Goal: Task Accomplishment & Management: Complete application form

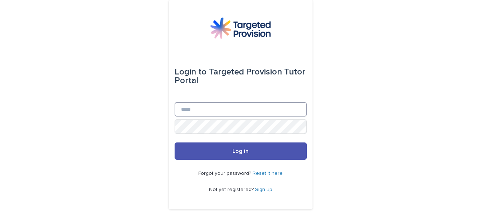
click at [268, 106] on input "Email" at bounding box center [241, 109] width 132 height 14
type input "**********"
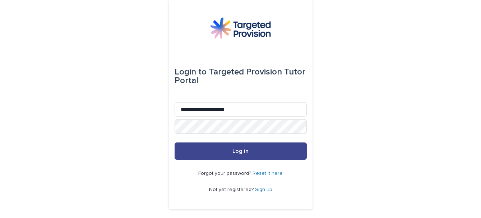
click at [239, 152] on span "Log in" at bounding box center [240, 151] width 16 height 6
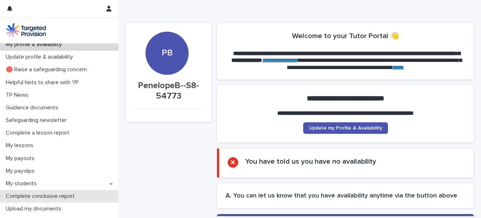
scroll to position [10, 0]
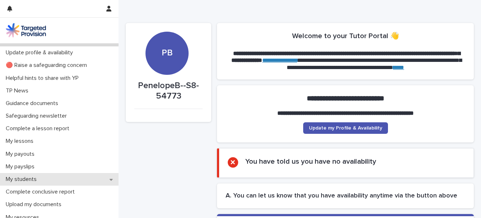
click at [21, 176] on p "My students" at bounding box center [23, 179] width 40 height 7
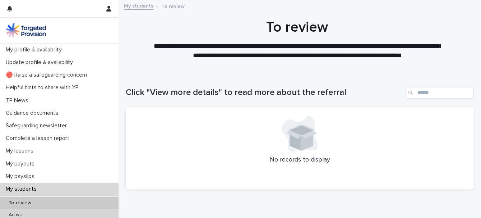
click at [82, 214] on div "Active" at bounding box center [59, 215] width 119 height 12
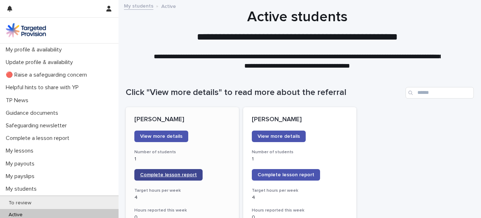
click at [170, 176] on span "Complete lesson report" at bounding box center [168, 174] width 57 height 5
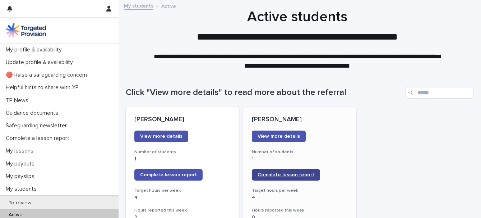
click at [266, 176] on span "Complete lesson report" at bounding box center [285, 174] width 57 height 5
